Goal: Information Seeking & Learning: Learn about a topic

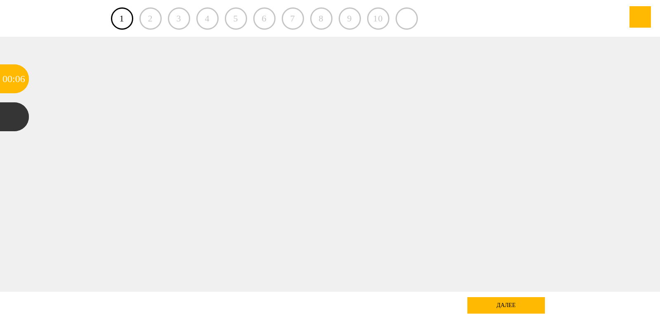
click at [510, 305] on div "далее" at bounding box center [507, 305] width 78 height 17
click at [147, 22] on div "2" at bounding box center [150, 18] width 22 height 22
click at [122, 18] on link "1" at bounding box center [122, 18] width 22 height 22
click at [19, 74] on div "05" at bounding box center [20, 78] width 10 height 29
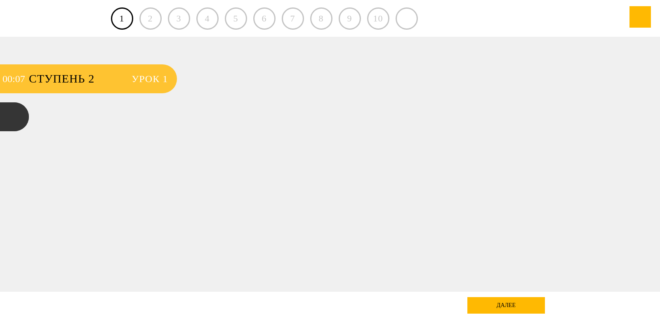
click at [27, 77] on div "00 : 07" at bounding box center [14, 78] width 29 height 29
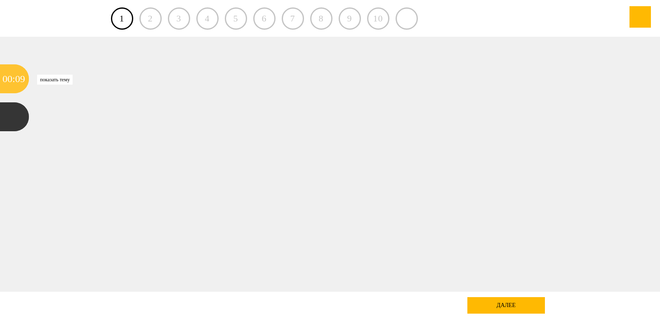
click at [12, 80] on div "00" at bounding box center [7, 78] width 10 height 29
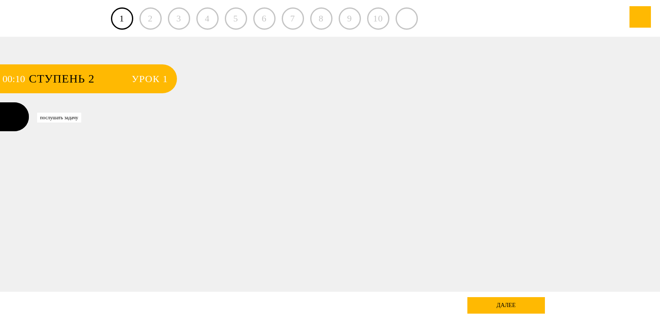
click at [11, 116] on div at bounding box center [14, 116] width 29 height 29
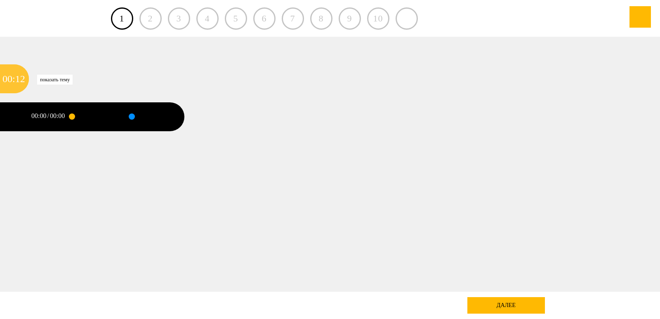
click at [15, 76] on div "12" at bounding box center [20, 78] width 10 height 29
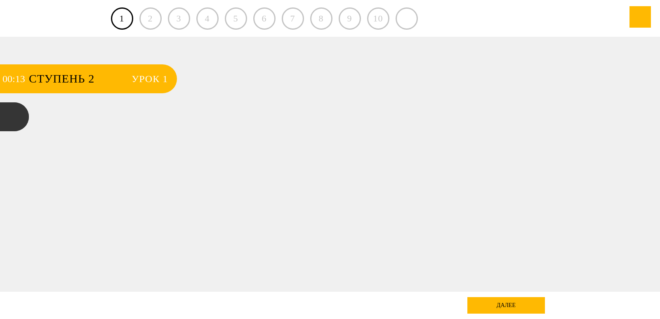
click at [154, 17] on div "2" at bounding box center [150, 18] width 22 height 22
